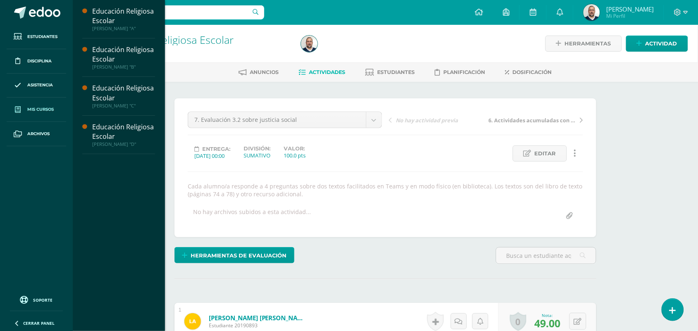
click at [38, 109] on span "Mis cursos" at bounding box center [40, 109] width 26 height 7
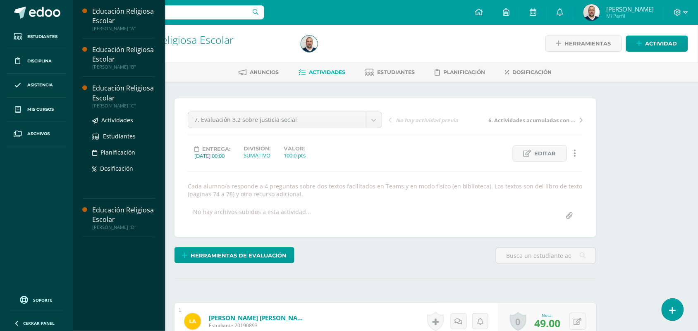
click at [113, 91] on div "Educación Religiosa Escolar" at bounding box center [123, 93] width 63 height 19
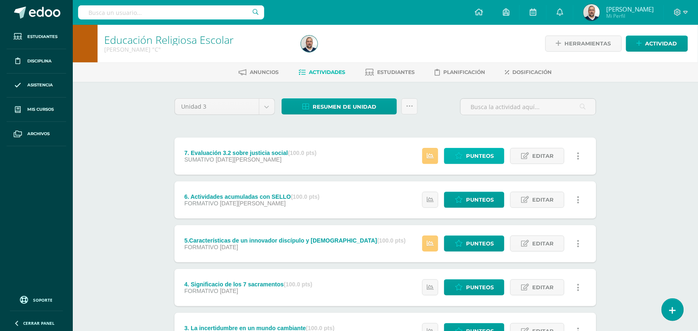
click at [480, 155] on span "Punteos" at bounding box center [480, 156] width 28 height 15
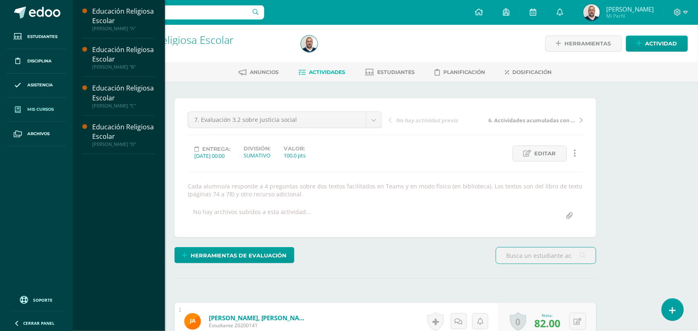
click at [30, 108] on span "Mis cursos" at bounding box center [40, 109] width 26 height 7
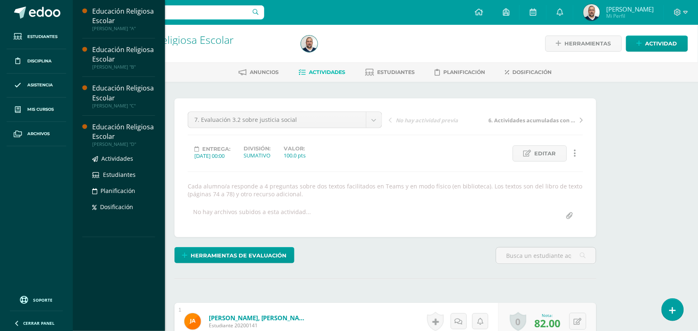
click at [115, 128] on div "Educación Religiosa Escolar" at bounding box center [123, 131] width 63 height 19
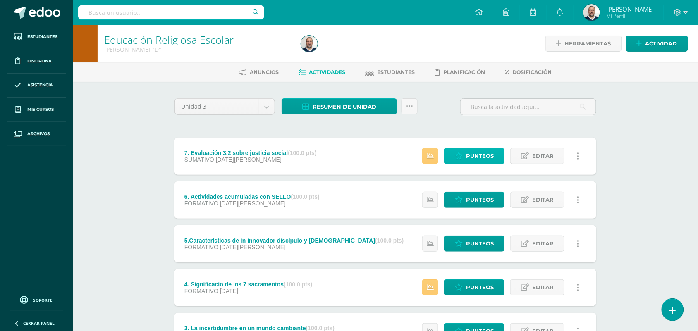
click at [474, 156] on span "Punteos" at bounding box center [480, 156] width 28 height 15
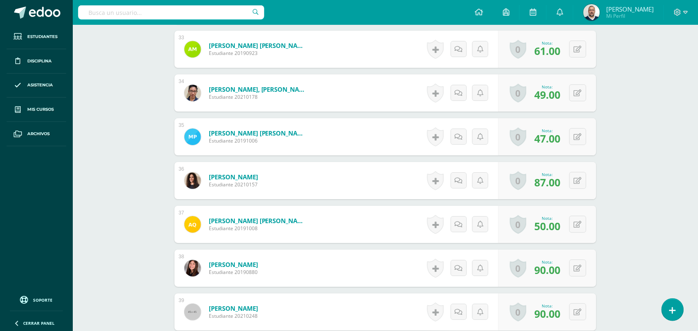
scroll to position [1734, 0]
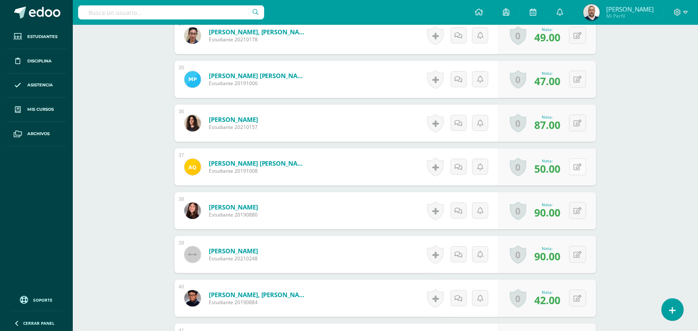
click at [581, 165] on icon at bounding box center [578, 167] width 8 height 7
type input "76"
